Goal: Task Accomplishment & Management: Complete application form

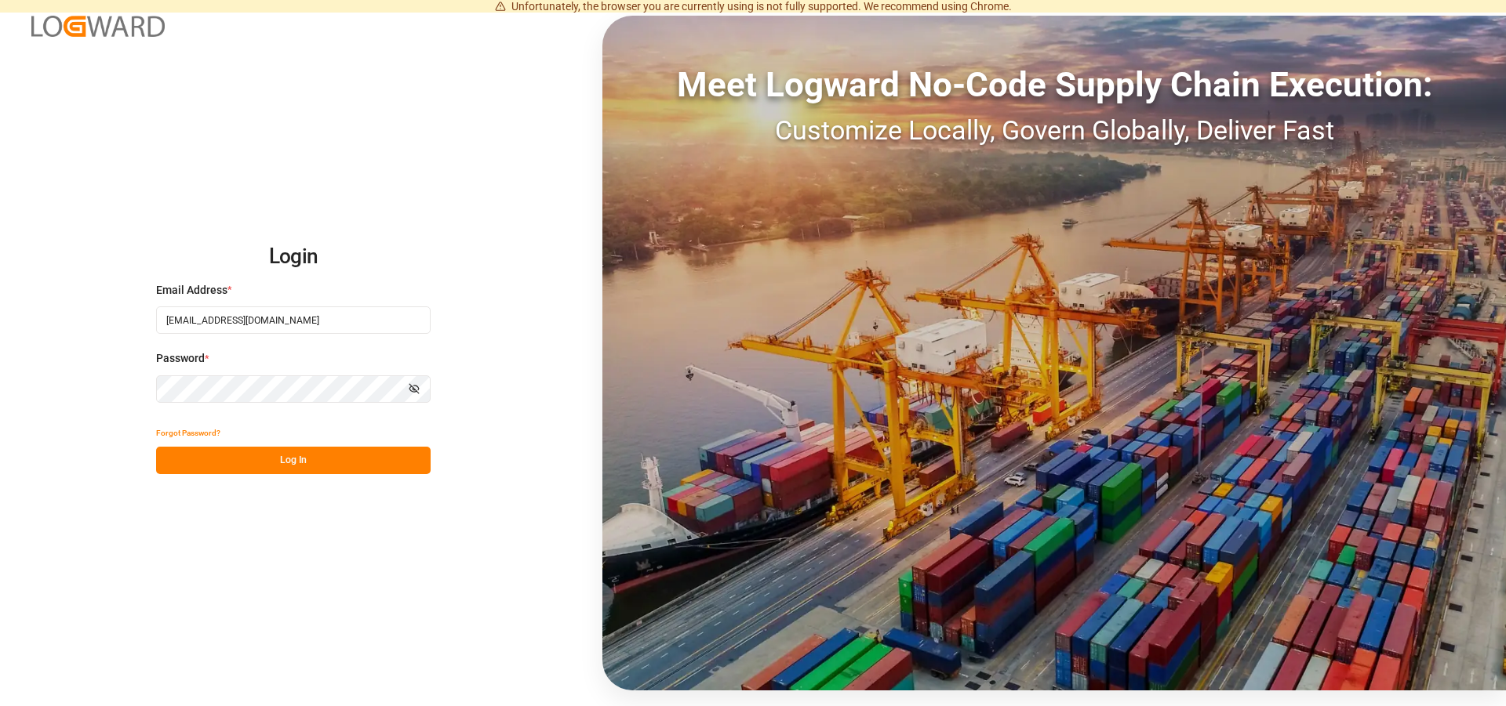
click at [278, 466] on button "Log In" at bounding box center [293, 460] width 274 height 27
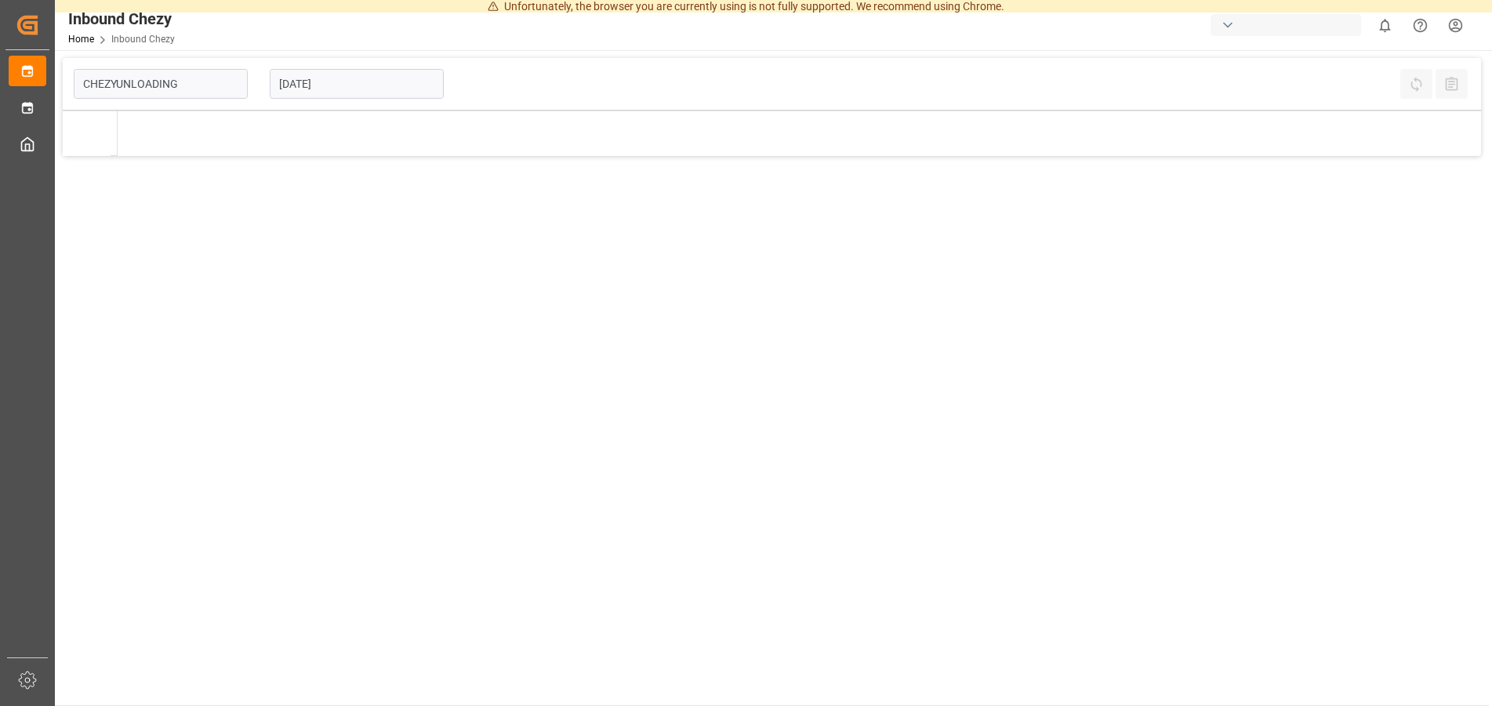
type input "Chezy Unloading"
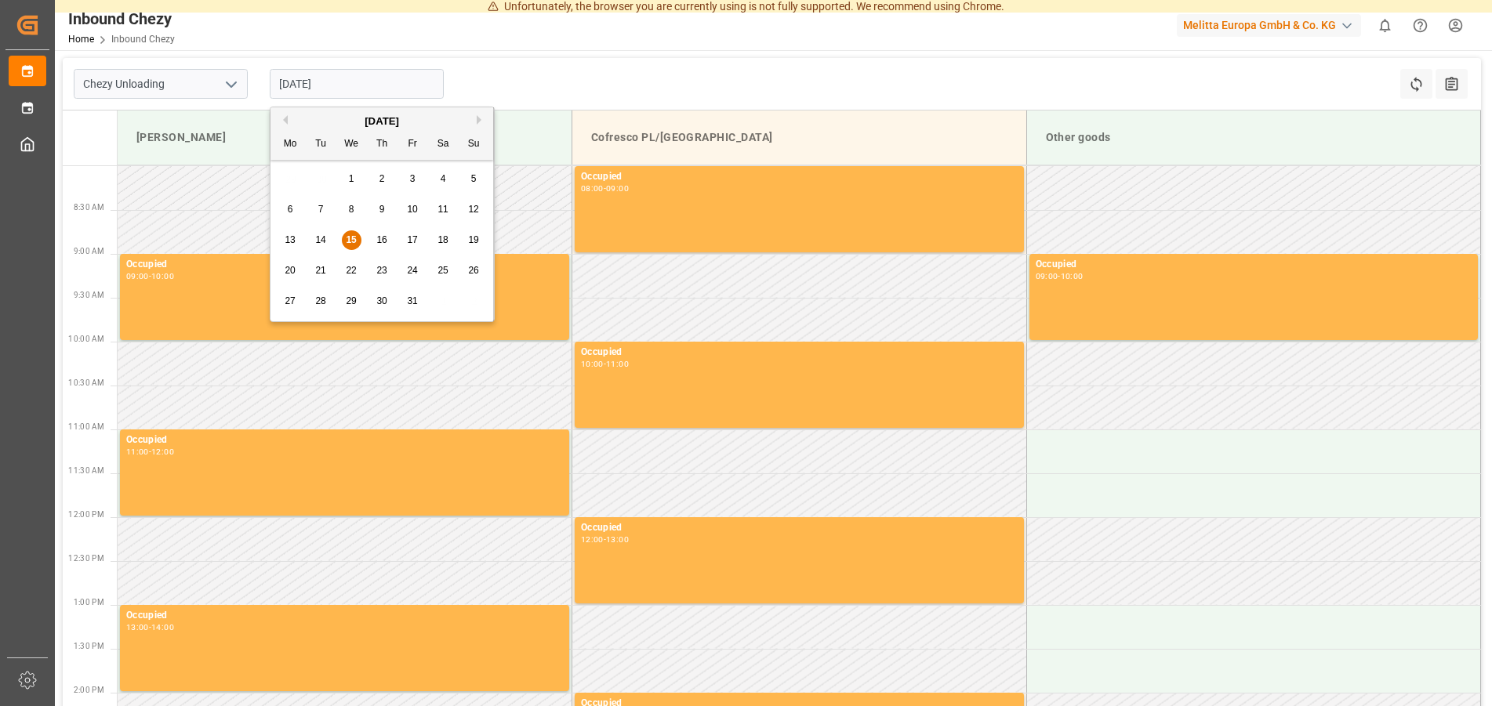
click at [333, 77] on input "[DATE]" at bounding box center [357, 84] width 174 height 30
click at [346, 275] on div "22" at bounding box center [352, 271] width 20 height 19
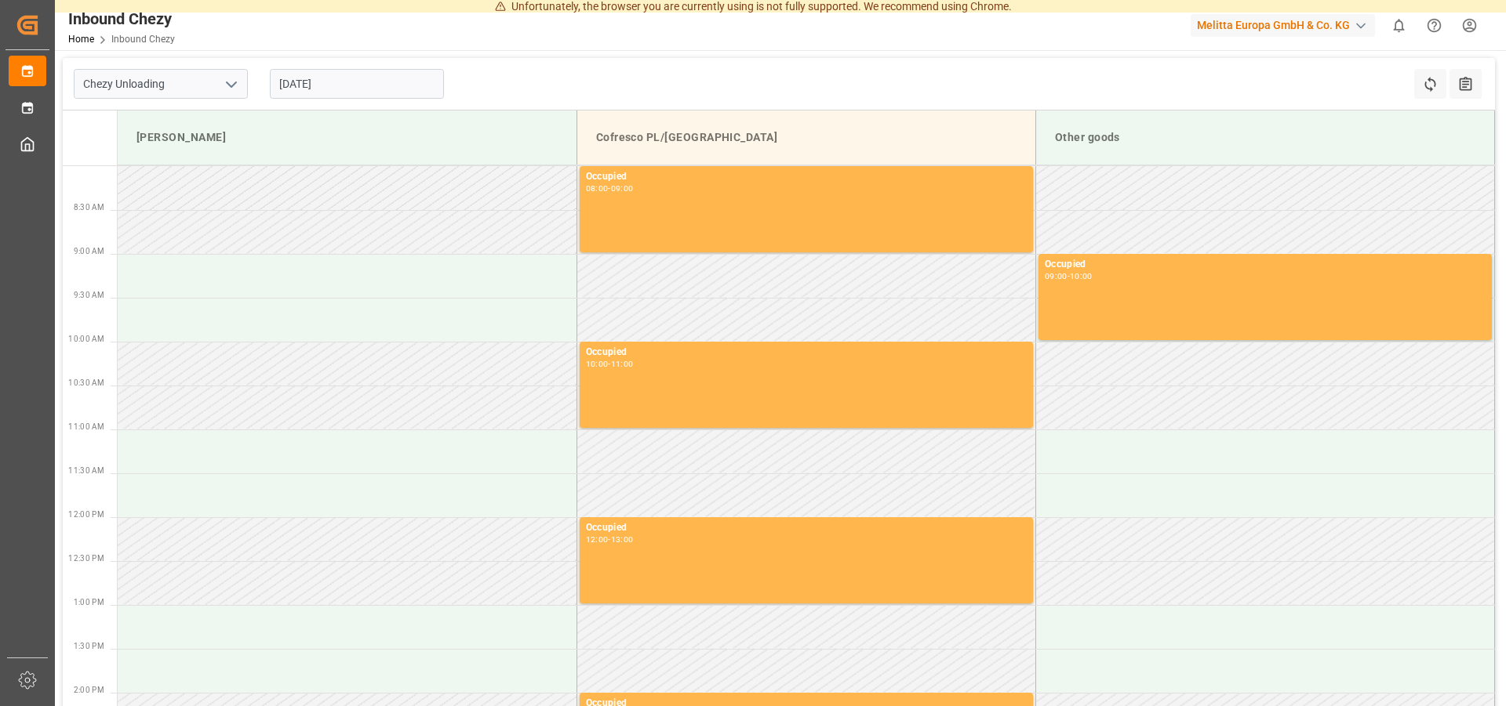
click at [321, 70] on input "[DATE]" at bounding box center [357, 84] width 174 height 30
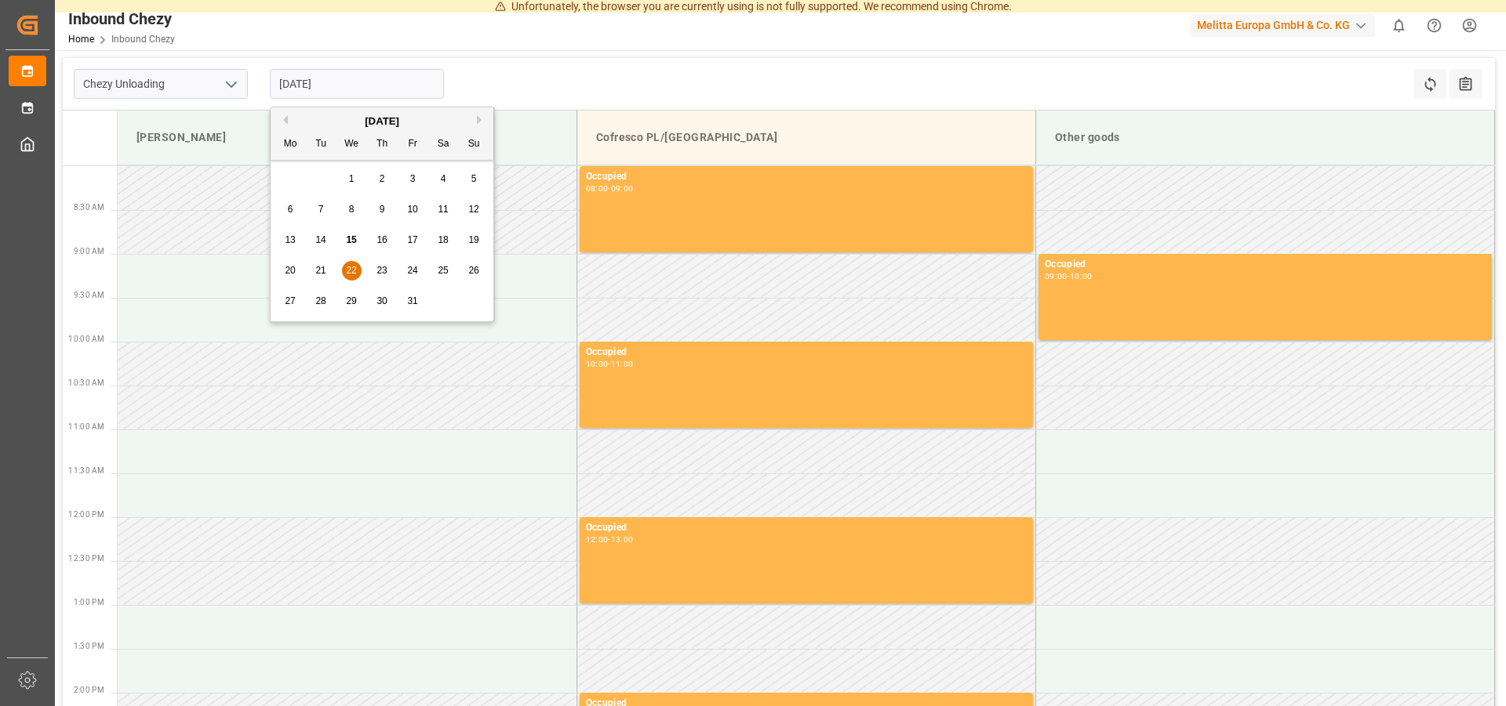
click at [383, 275] on span "23" at bounding box center [381, 270] width 10 height 11
type input "[DATE]"
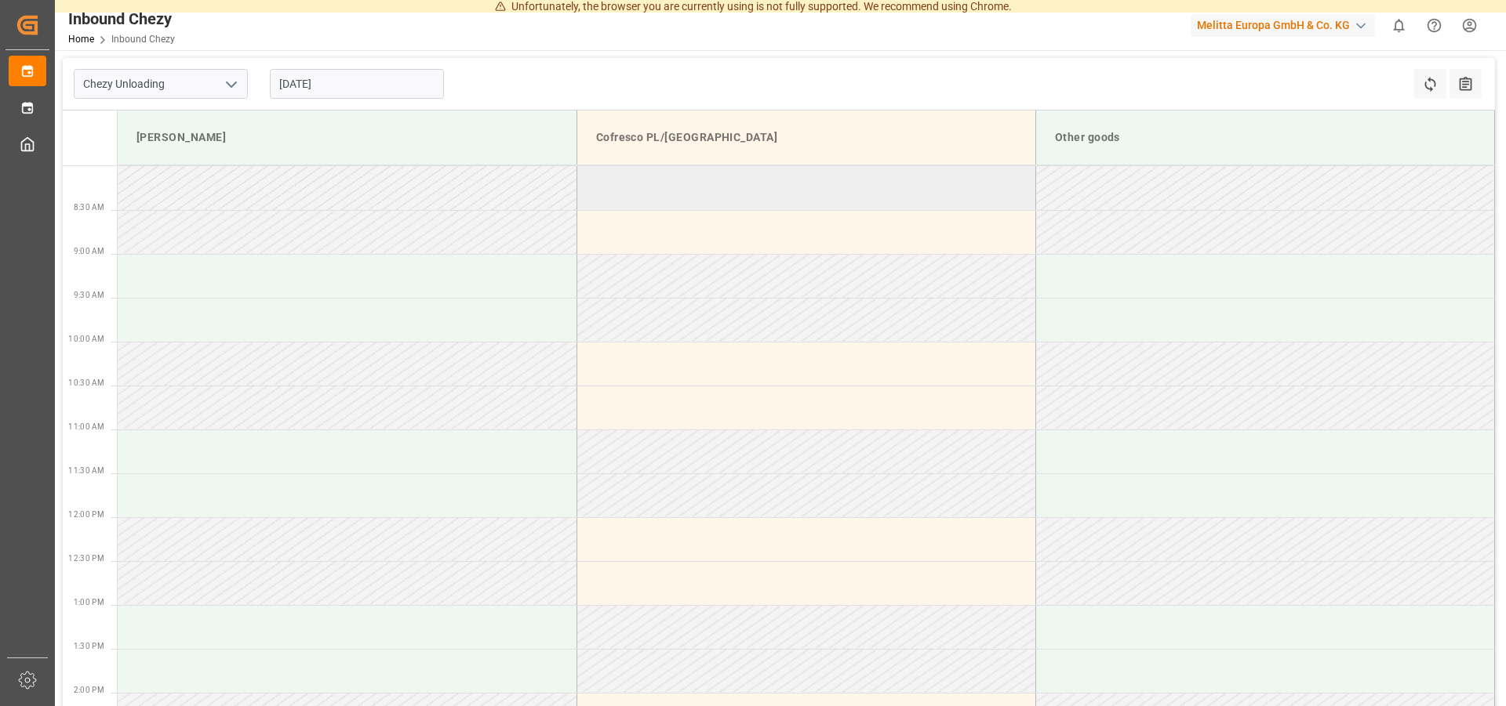
click at [627, 196] on td at bounding box center [805, 188] width 459 height 44
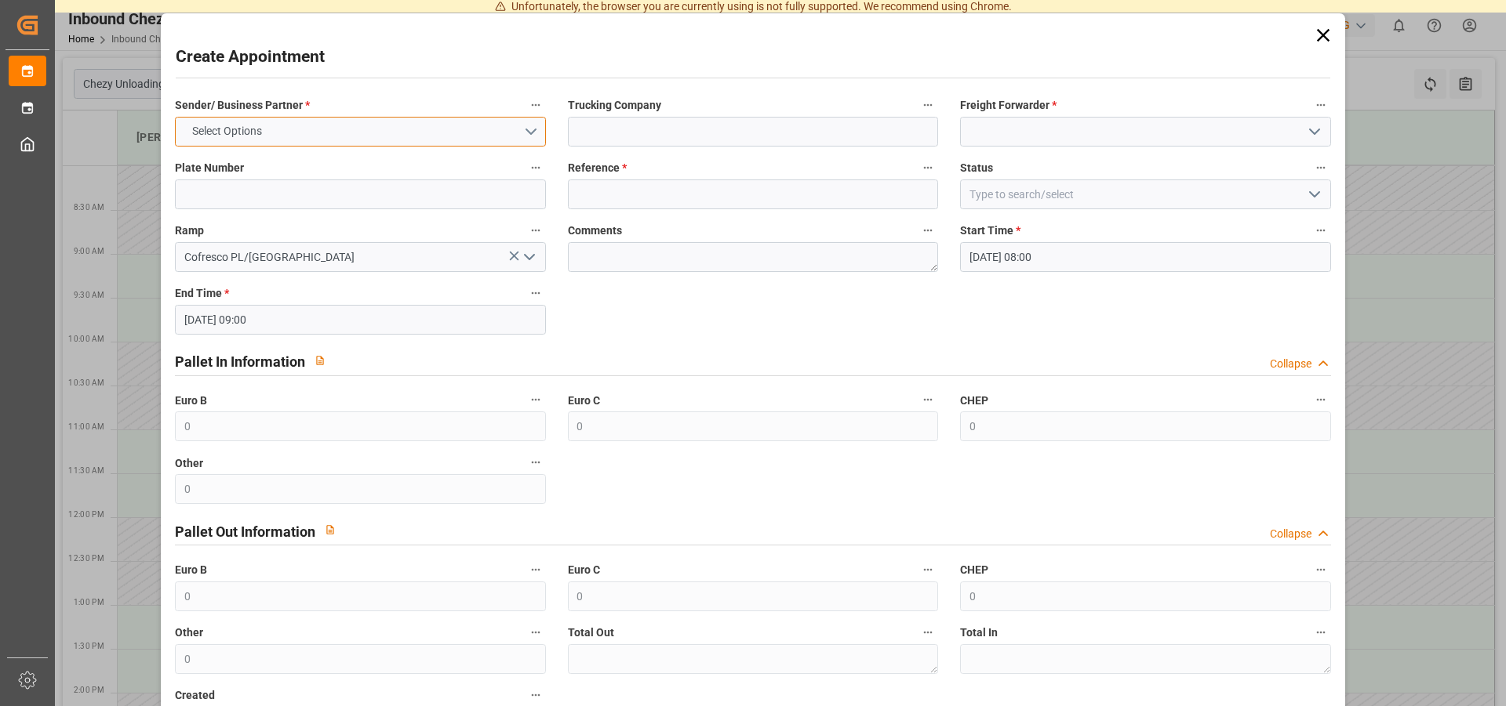
click at [316, 136] on button "Select Options" at bounding box center [360, 132] width 370 height 30
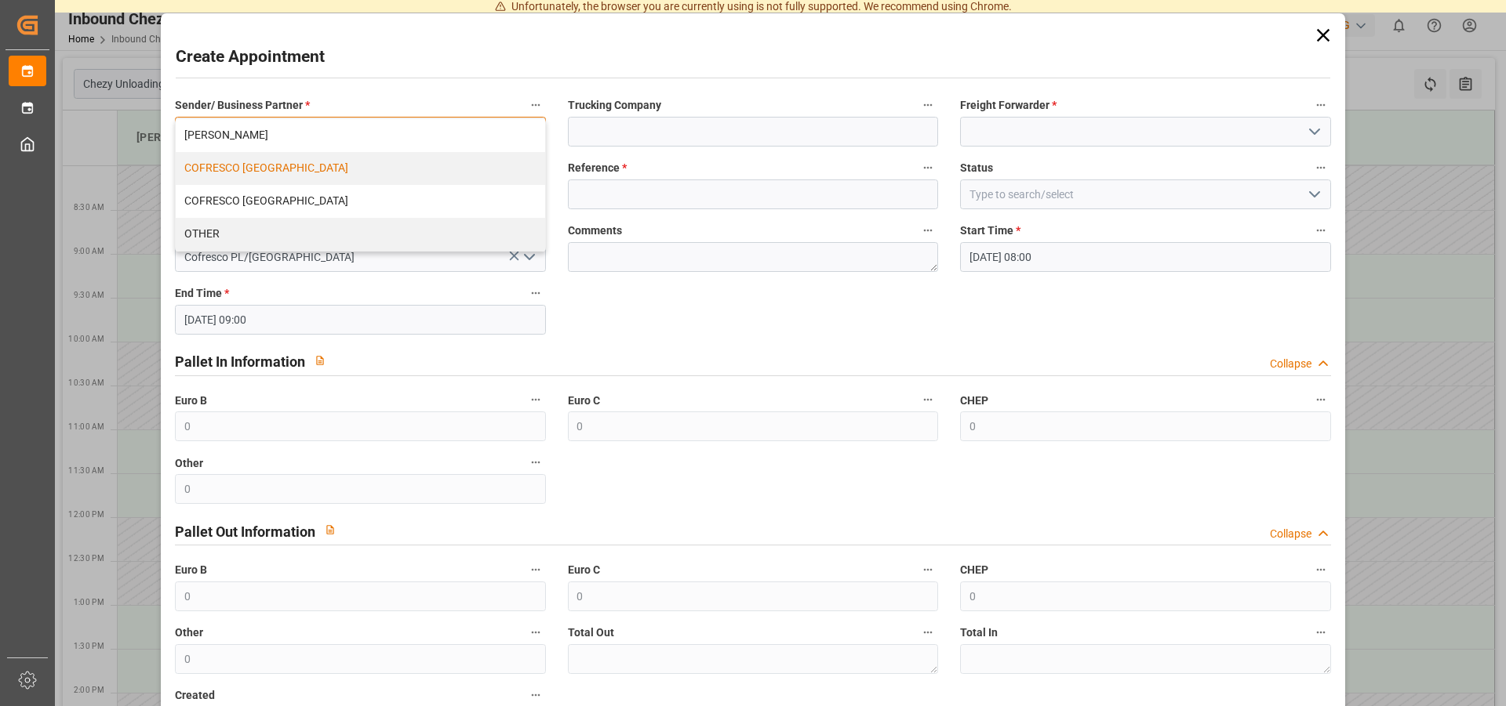
click at [249, 173] on div "COFRESCO [GEOGRAPHIC_DATA]" at bounding box center [360, 168] width 369 height 33
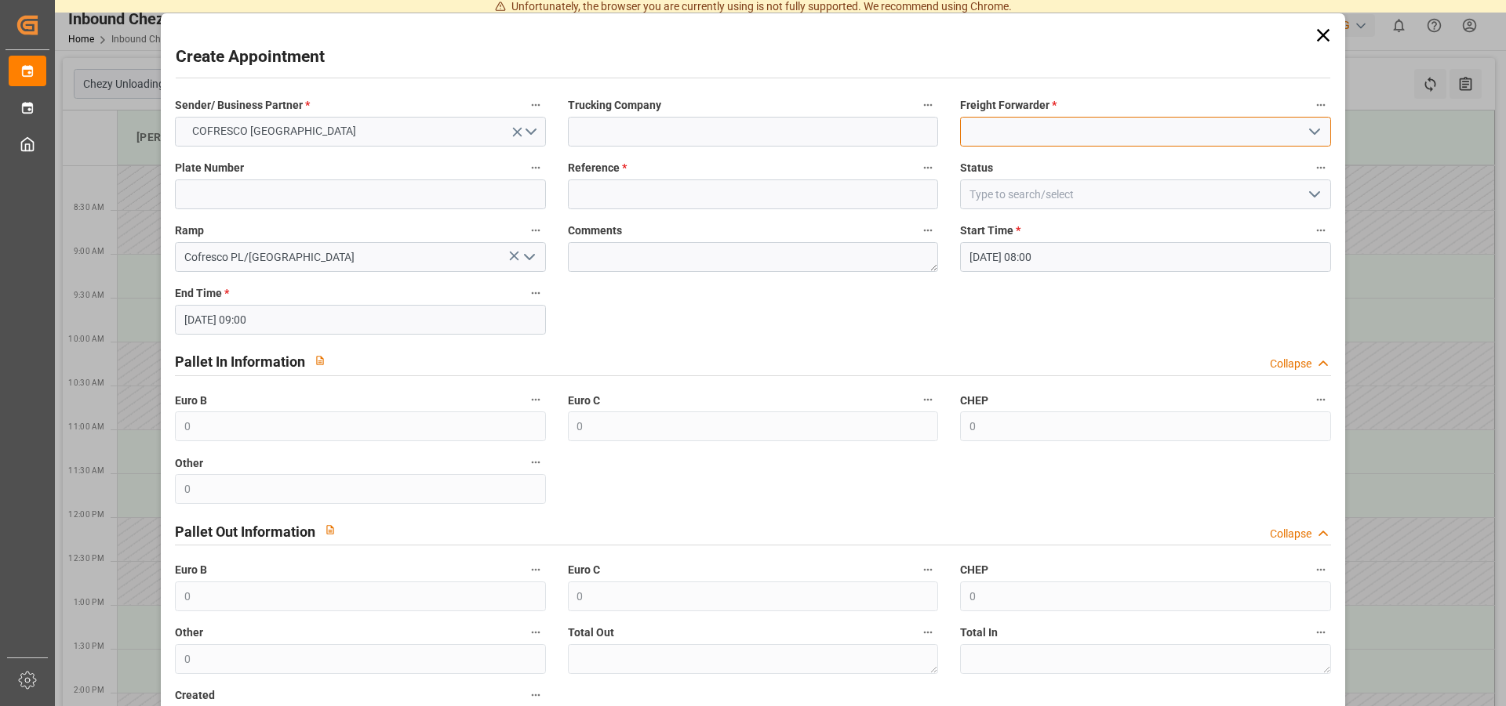
click at [1046, 132] on input at bounding box center [1145, 132] width 370 height 30
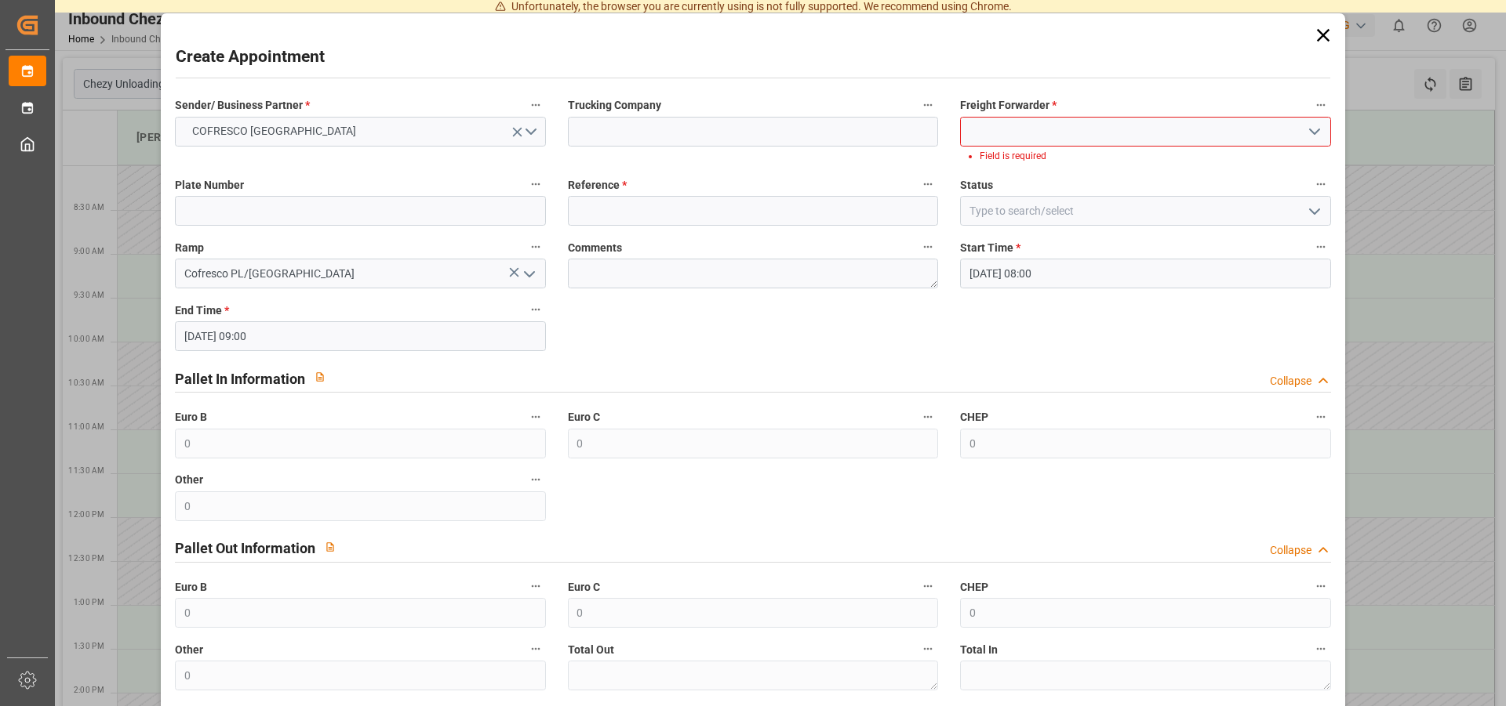
click at [1305, 124] on icon "open menu" at bounding box center [1314, 131] width 19 height 19
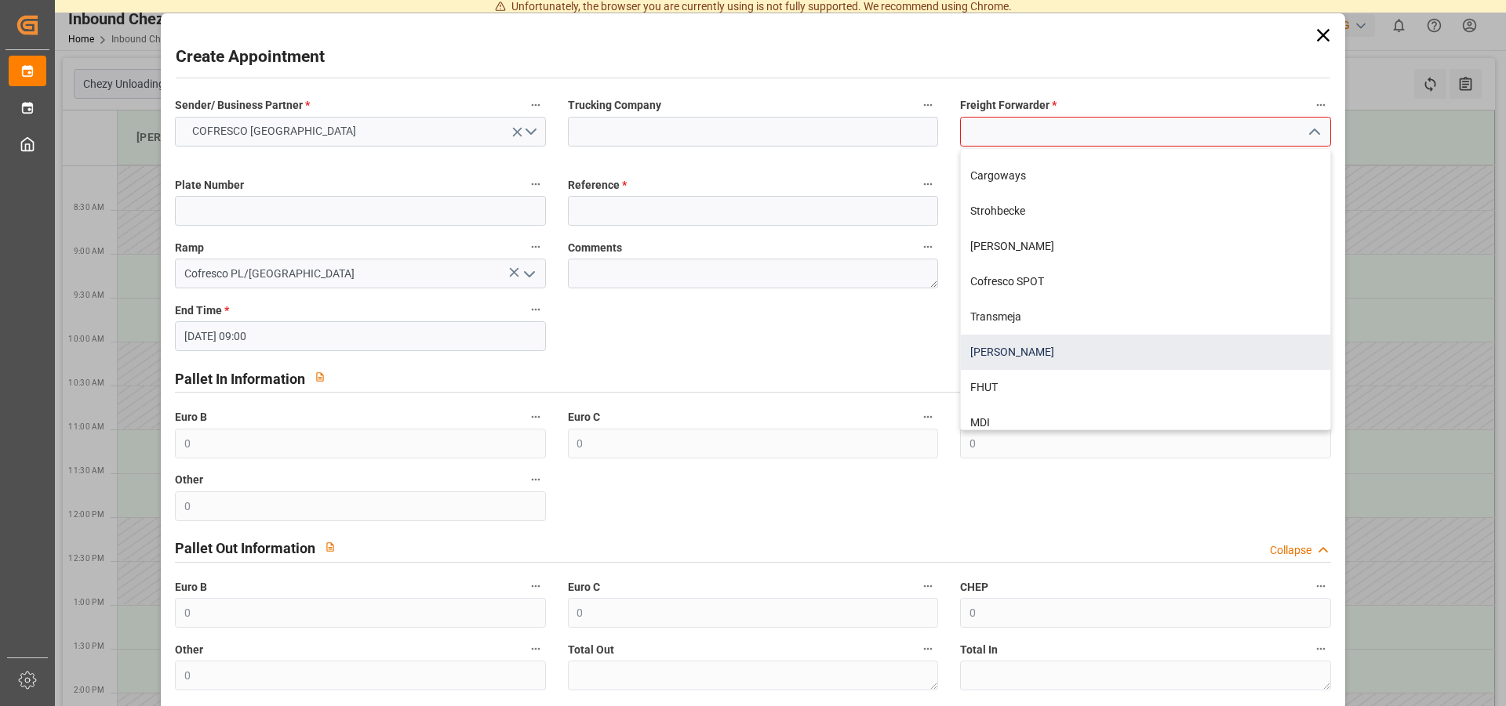
scroll to position [480, 0]
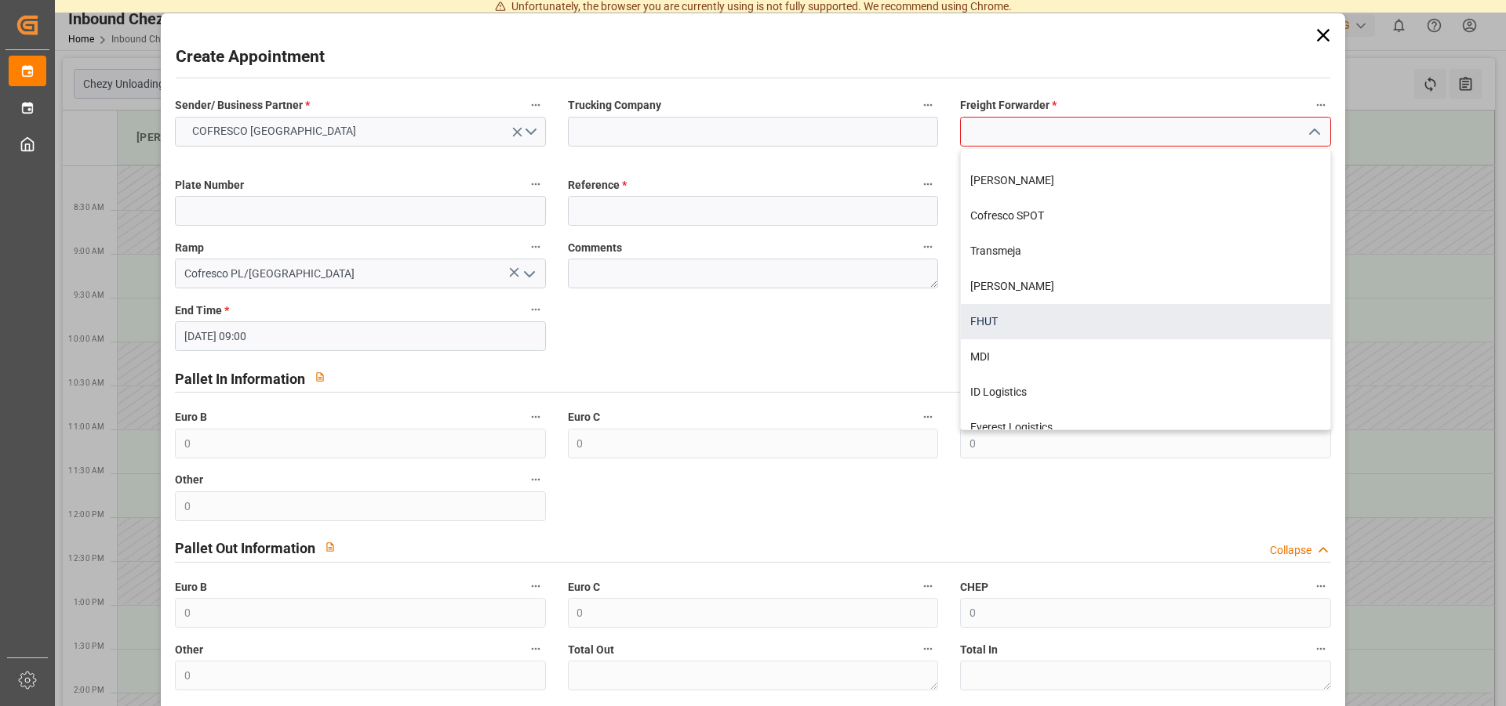
click at [986, 317] on div "FHUT" at bounding box center [1145, 321] width 369 height 35
type input "FHUT"
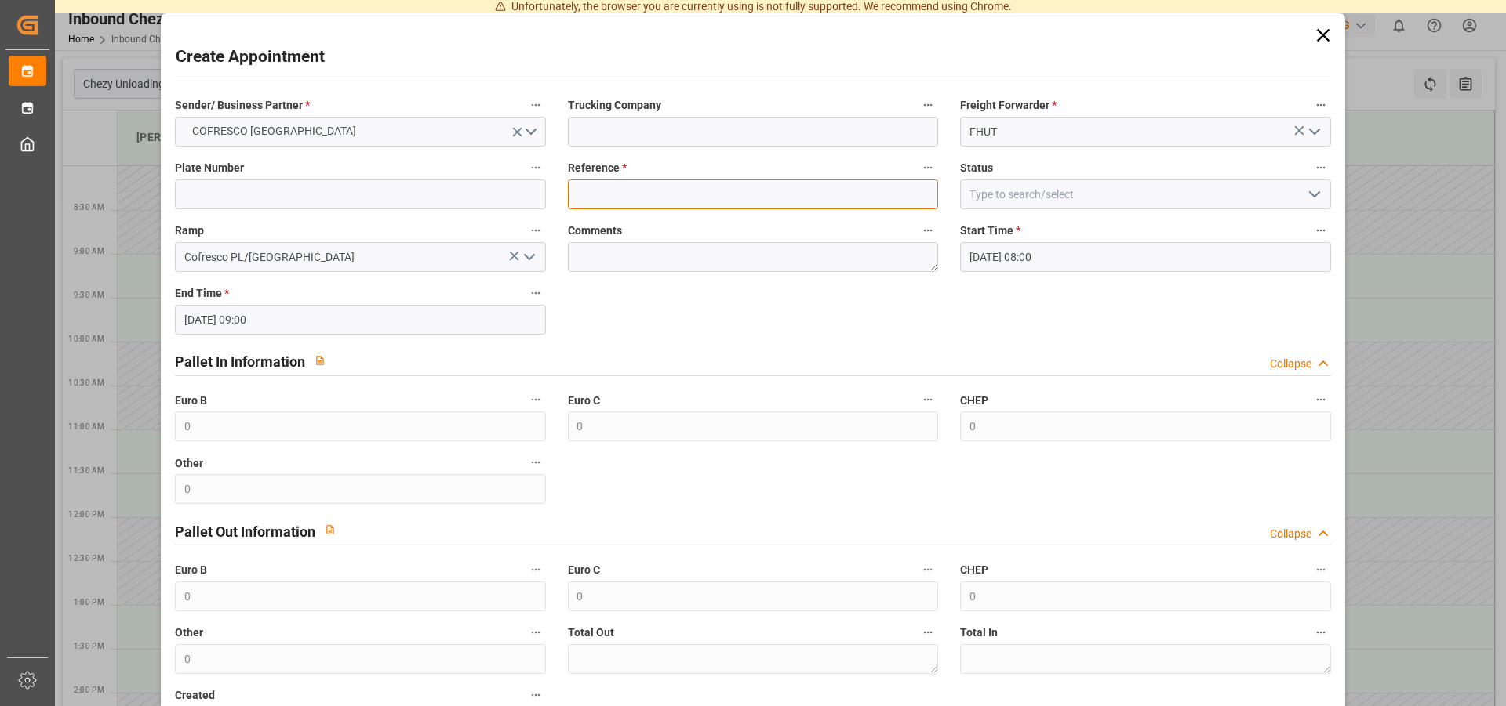
click at [801, 203] on input at bounding box center [753, 195] width 370 height 30
type input "490423"
click at [1028, 208] on input at bounding box center [1145, 195] width 370 height 30
click at [1013, 198] on input at bounding box center [1145, 195] width 370 height 30
click at [1301, 185] on button "open menu" at bounding box center [1313, 195] width 24 height 24
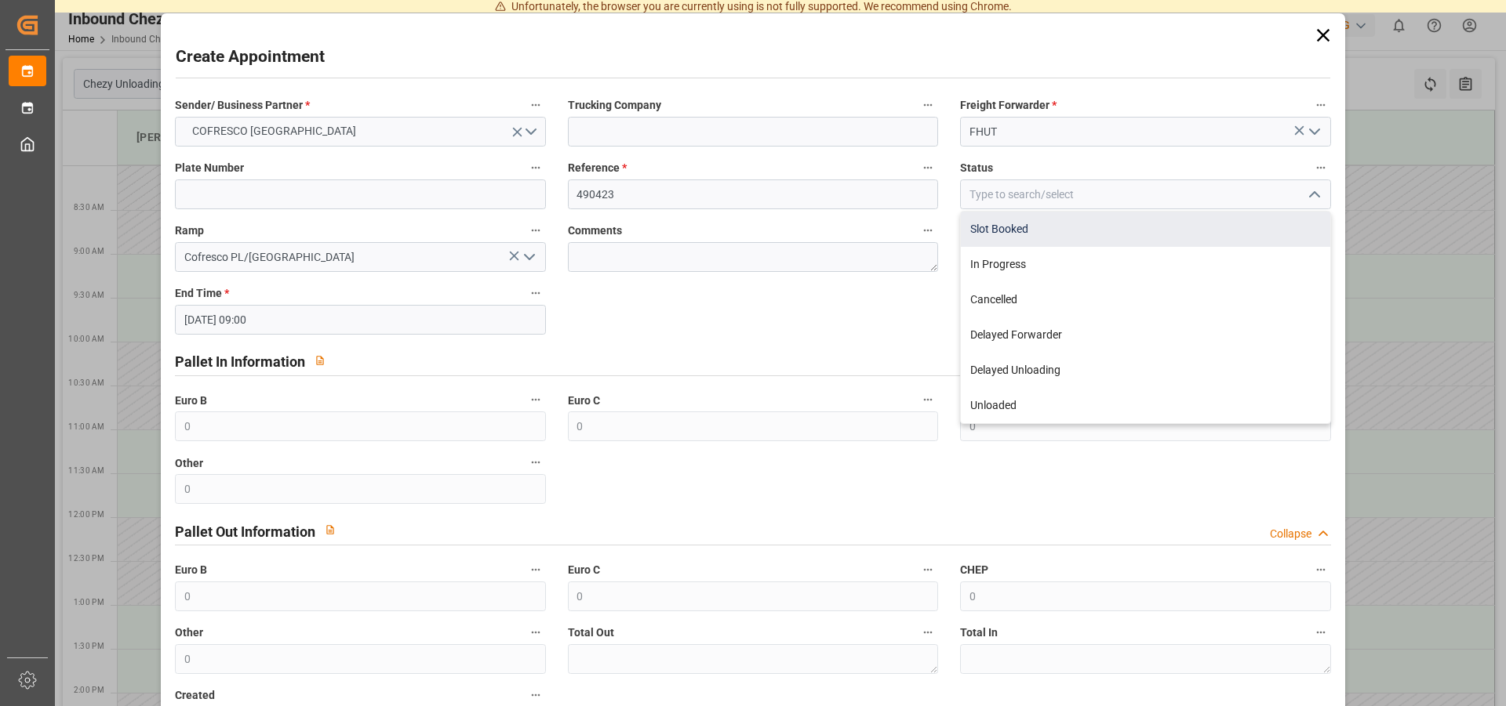
click at [993, 225] on div "Slot Booked" at bounding box center [1145, 229] width 369 height 35
type input "Slot Booked"
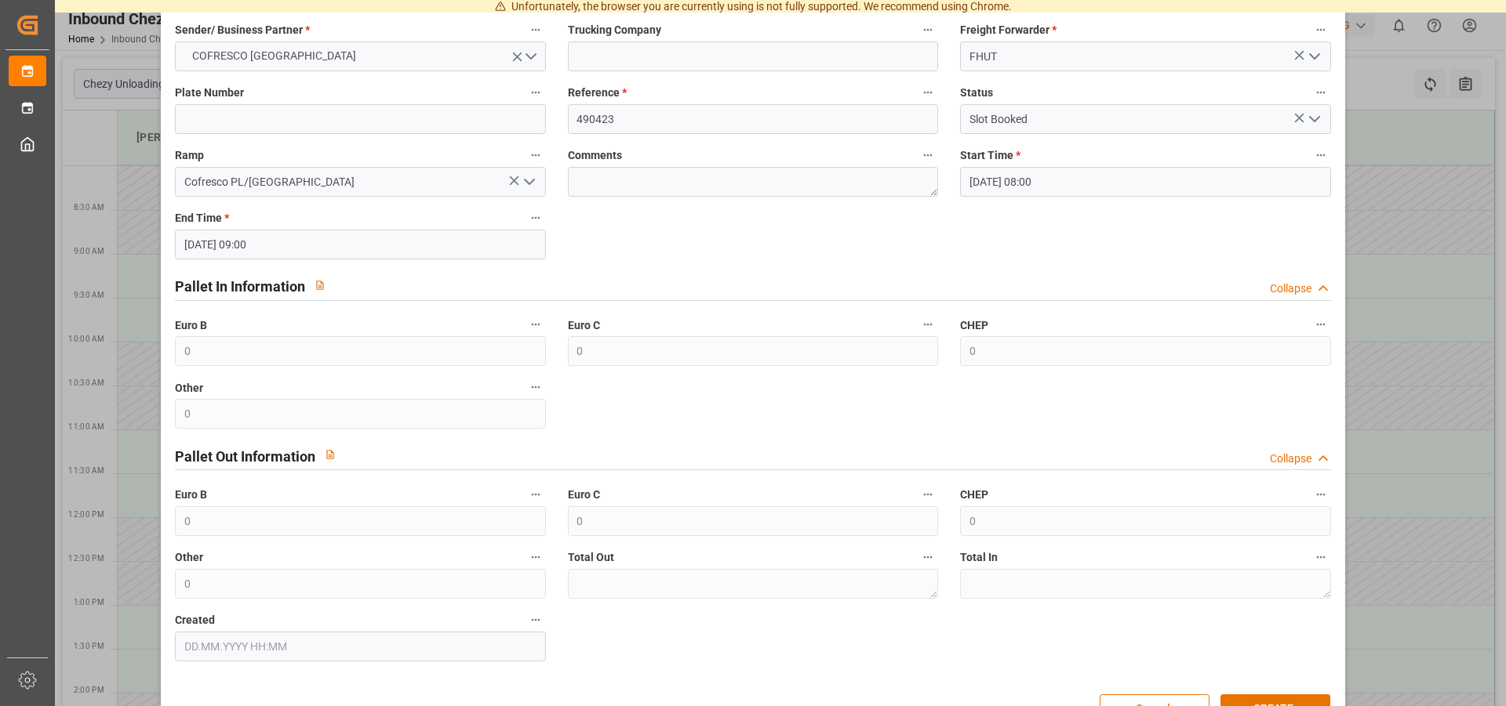
scroll to position [122, 0]
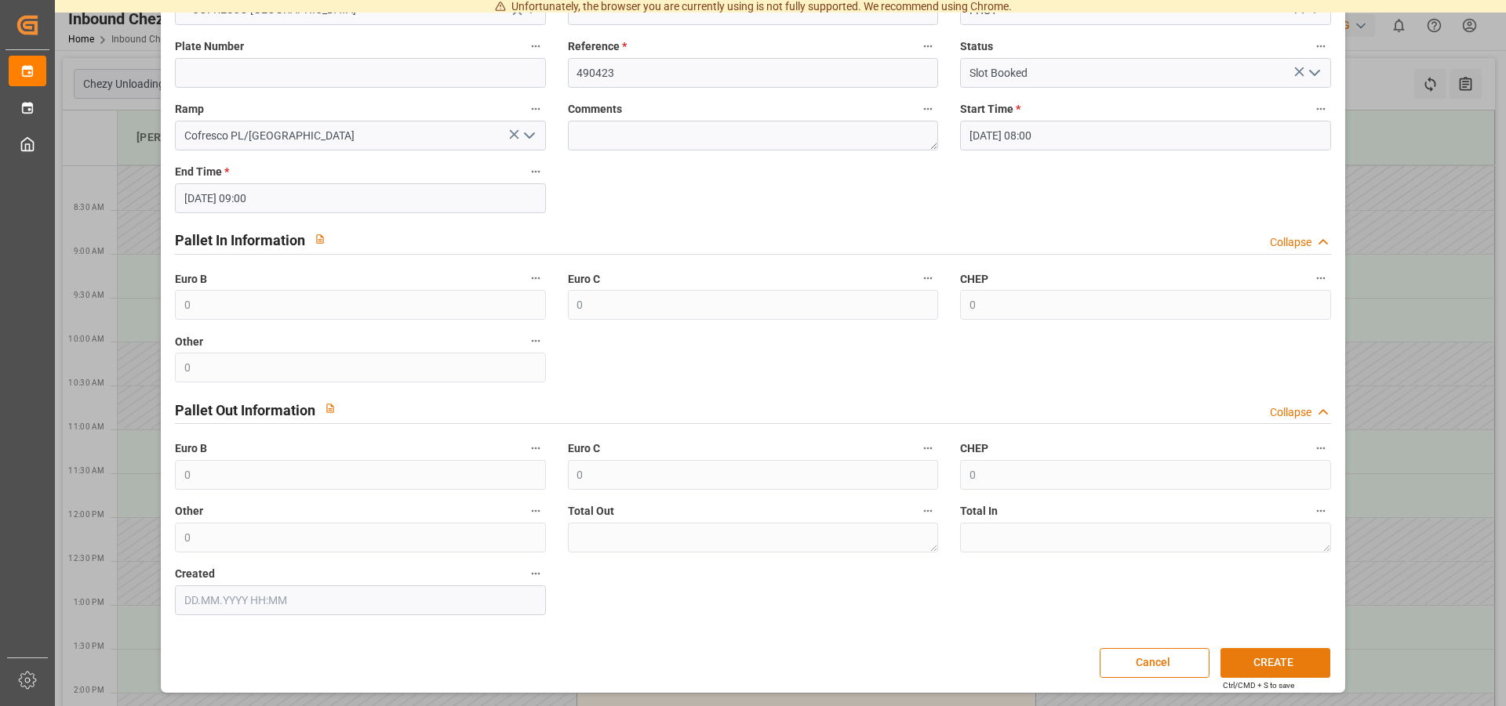
click at [1278, 652] on button "CREATE" at bounding box center [1275, 663] width 110 height 30
